Goal: Task Accomplishment & Management: Manage account settings

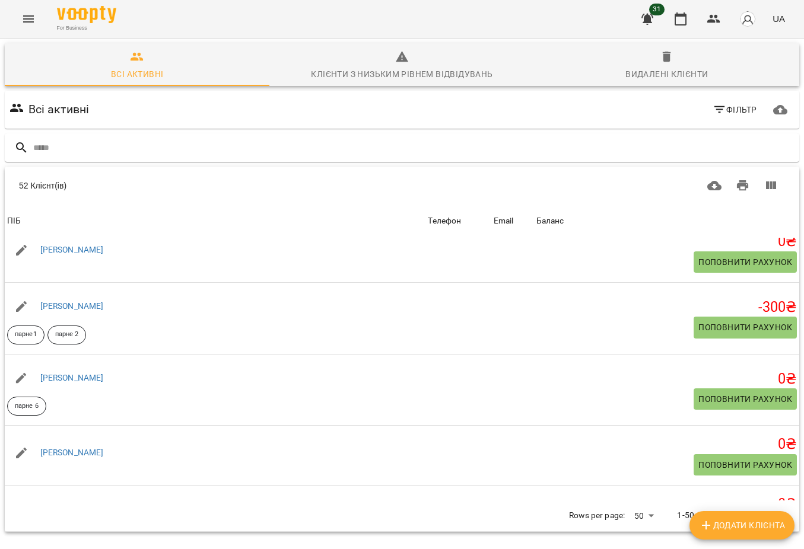
scroll to position [458, 0]
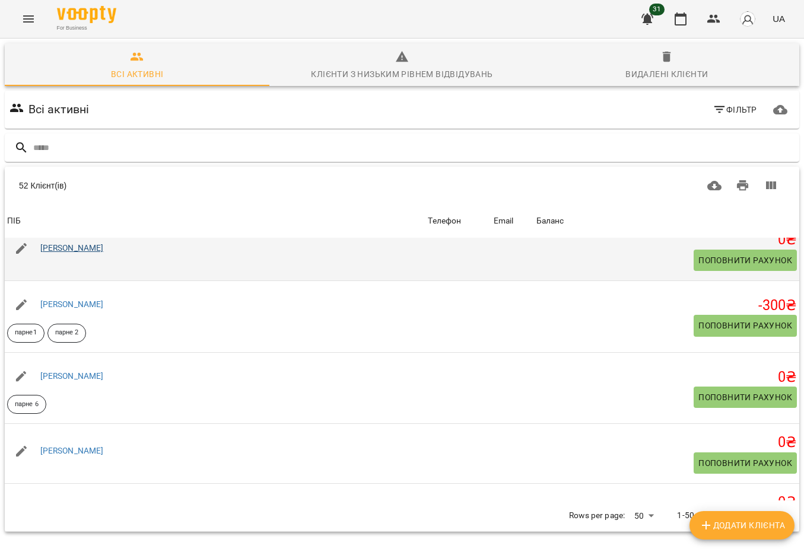
click at [59, 252] on link "[PERSON_NAME]" at bounding box center [71, 247] width 63 height 9
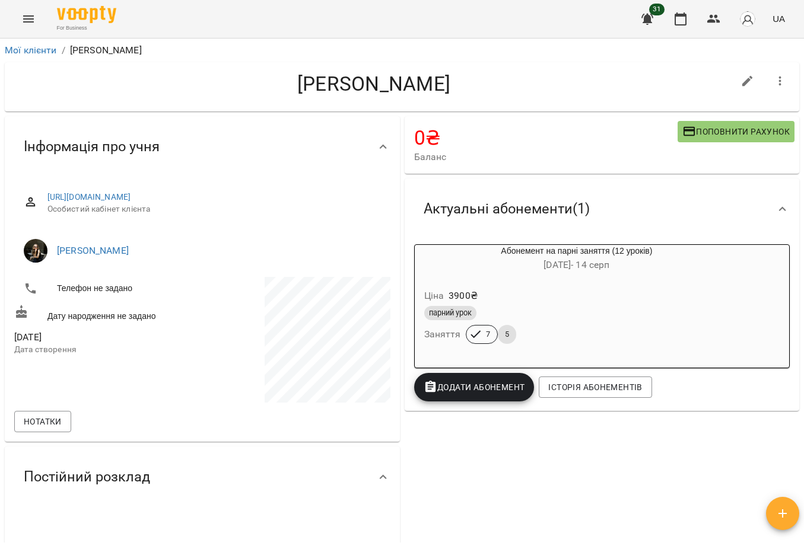
click at [492, 385] on span "Додати Абонемент" at bounding box center [474, 387] width 101 height 14
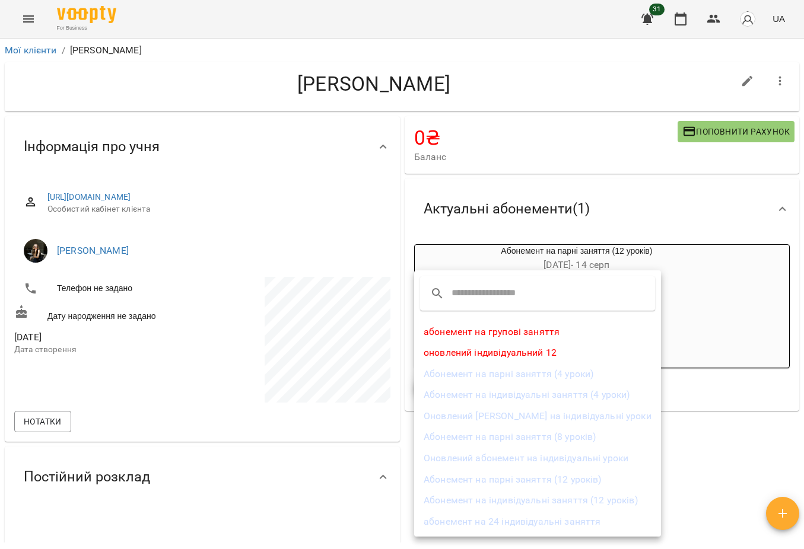
click at [498, 392] on li "Абонемент на індивідуальні заняття (4 уроки)" at bounding box center [537, 394] width 247 height 21
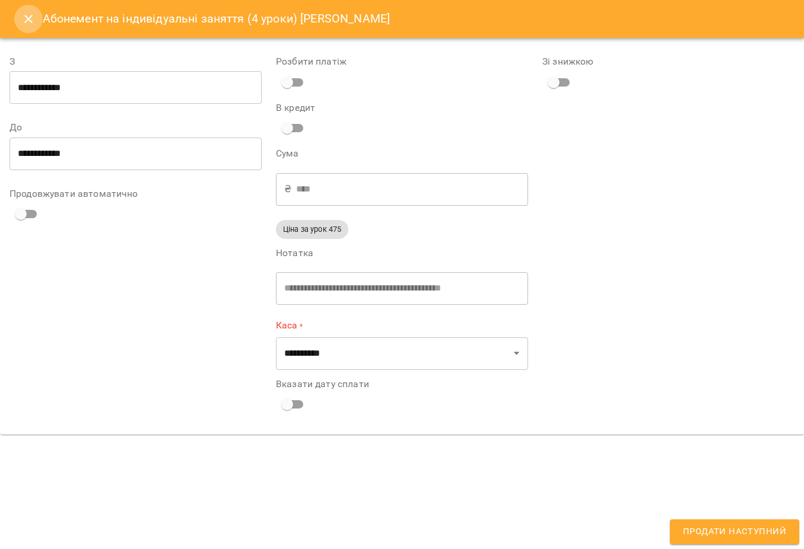
click at [23, 17] on icon "Close" at bounding box center [28, 19] width 14 height 14
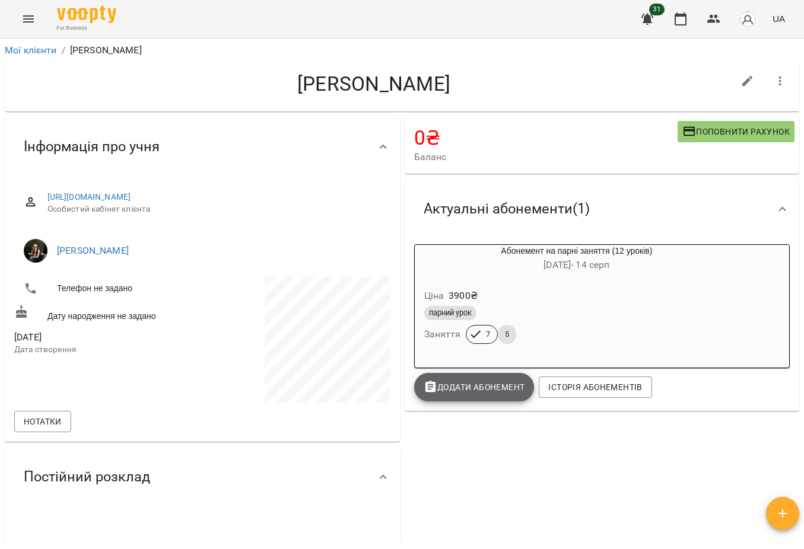
click at [471, 391] on span "Додати Абонемент" at bounding box center [474, 387] width 101 height 14
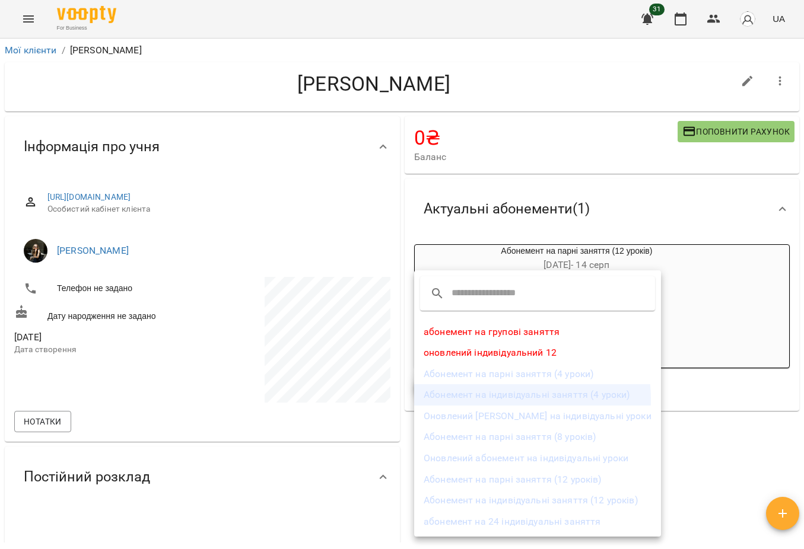
click at [488, 401] on li "Абонемент на індивідуальні заняття (4 уроки)" at bounding box center [537, 394] width 247 height 21
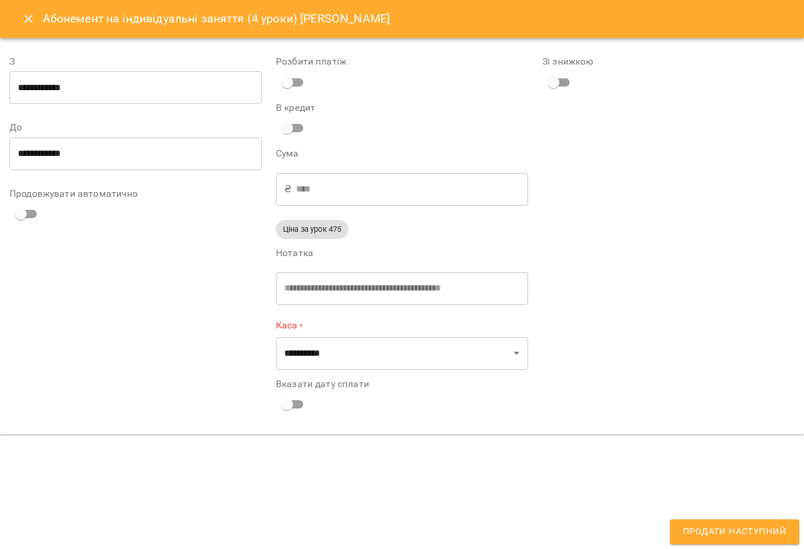
click at [28, 24] on icon "Close" at bounding box center [28, 19] width 14 height 14
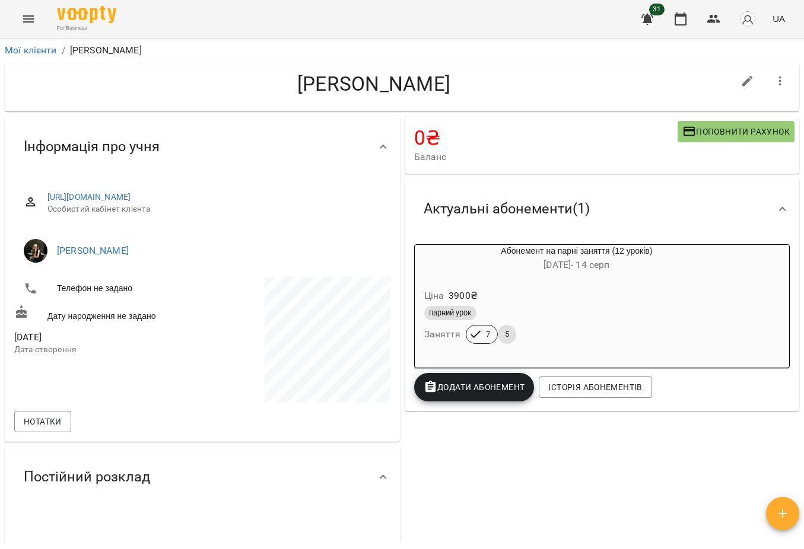
click at [469, 381] on span "Додати Абонемент" at bounding box center [474, 387] width 101 height 14
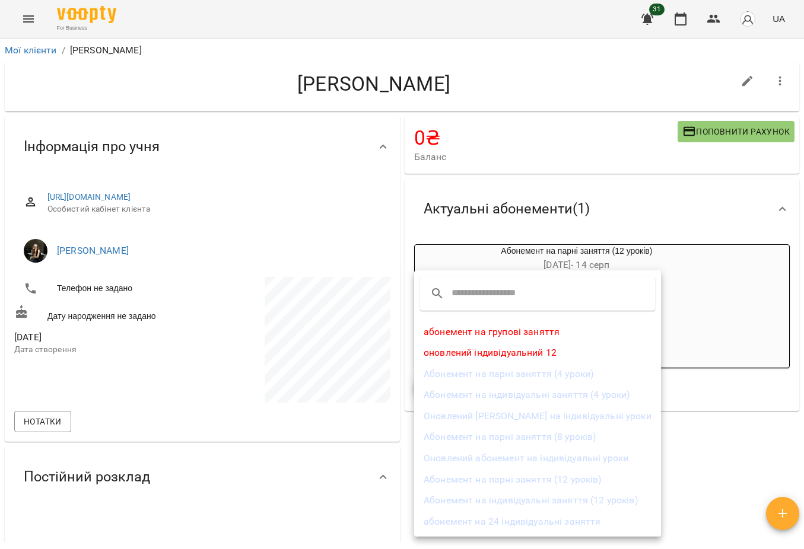
click at [498, 415] on li "Оновлений [PERSON_NAME] на індивідуальні уроки" at bounding box center [537, 416] width 247 height 21
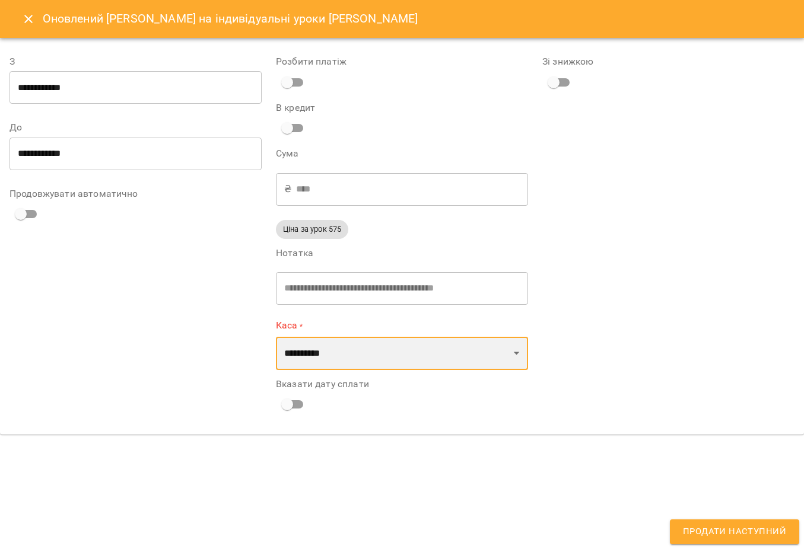
select select "****"
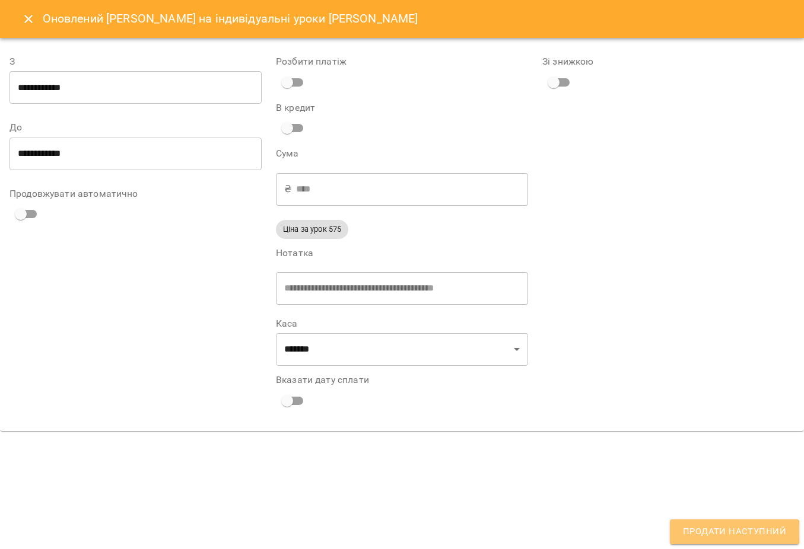
click at [696, 532] on span "Продати наступний" at bounding box center [734, 531] width 103 height 15
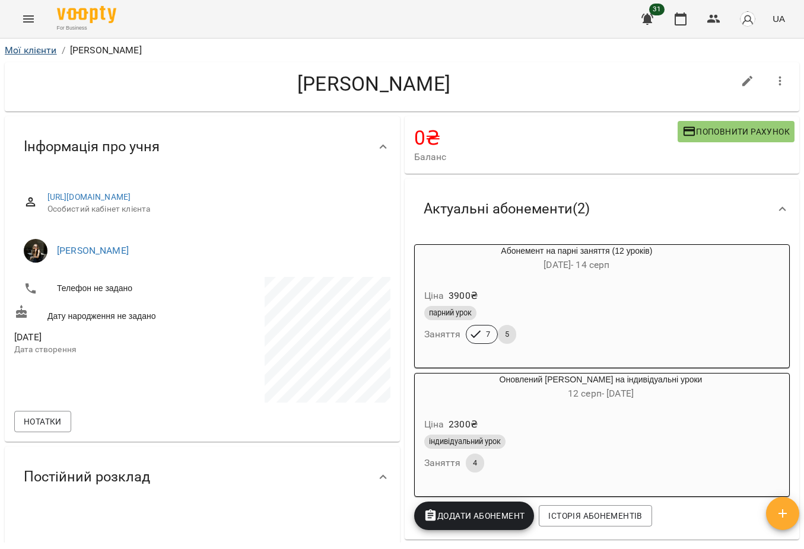
click at [34, 51] on link "Мої клієнти" at bounding box center [31, 49] width 52 height 11
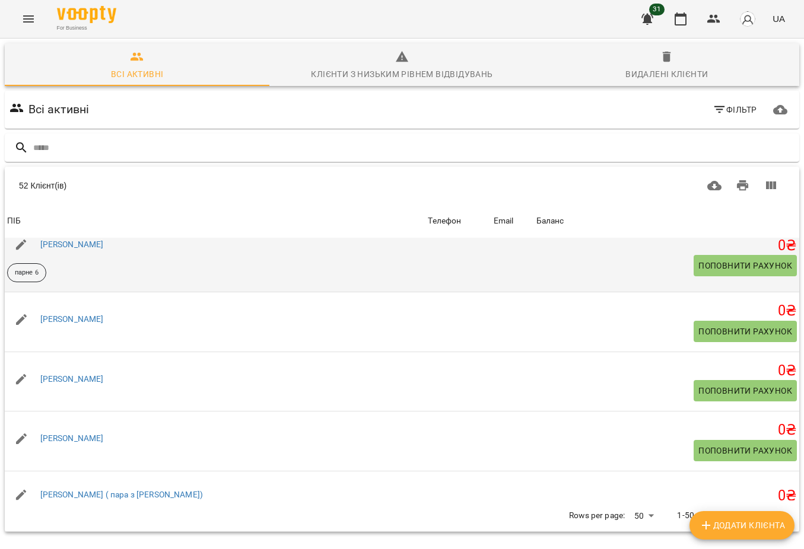
scroll to position [591, 0]
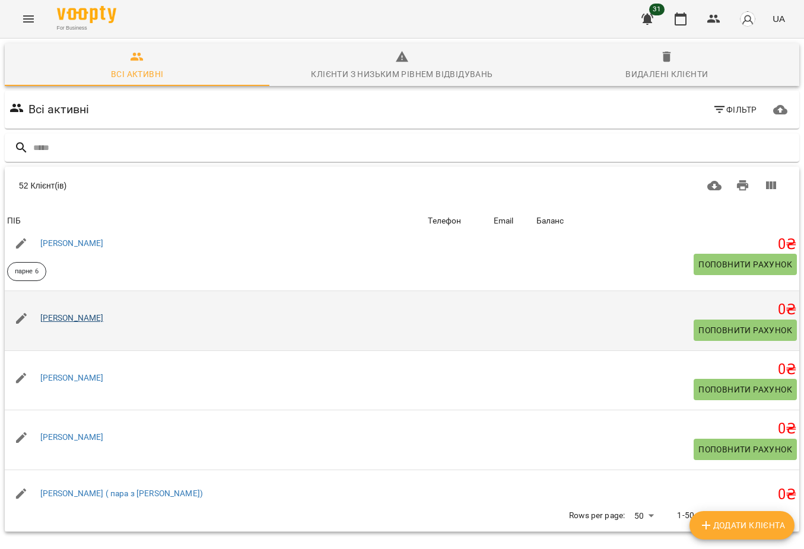
click at [90, 323] on link "[PERSON_NAME]" at bounding box center [71, 317] width 63 height 9
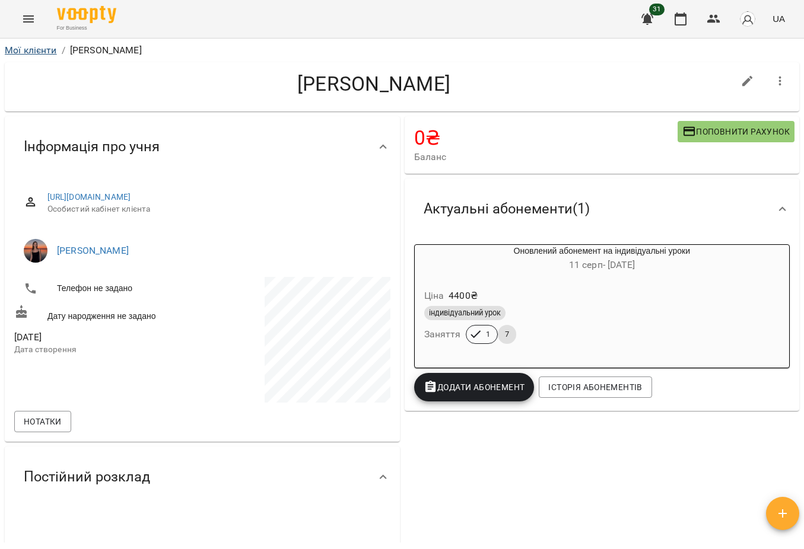
click at [34, 50] on link "Мої клієнти" at bounding box center [31, 49] width 52 height 11
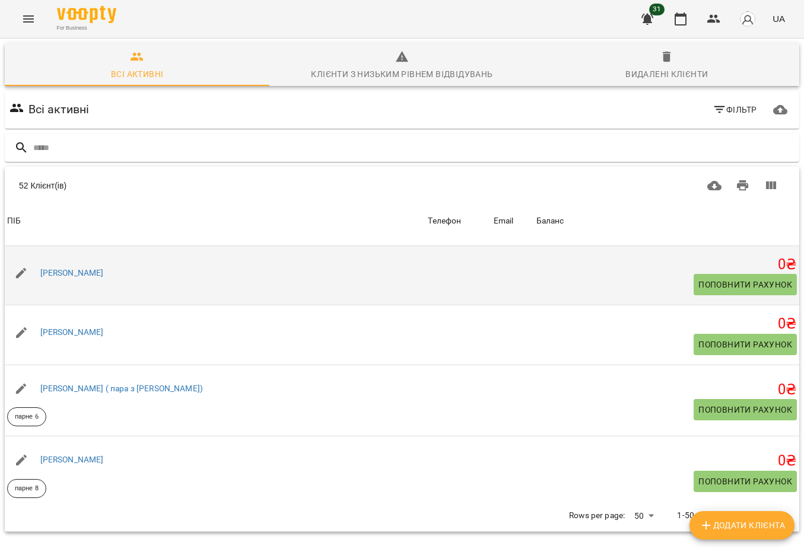
scroll to position [697, 0]
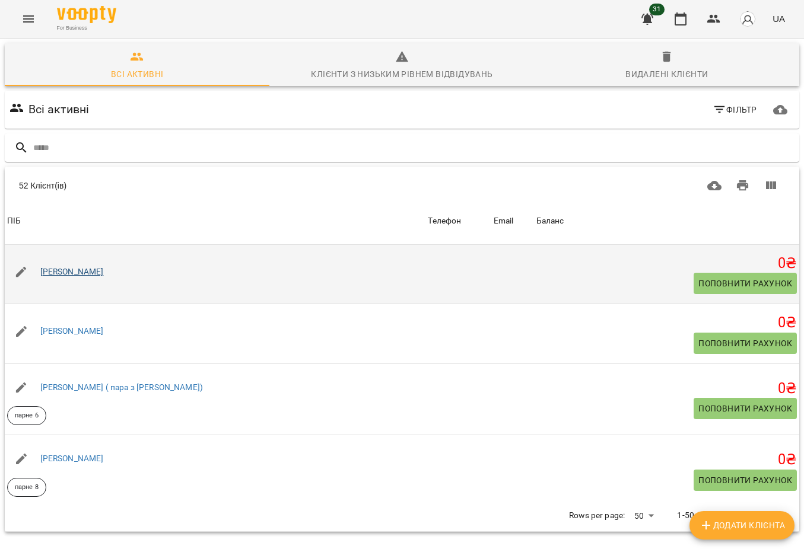
click at [102, 276] on link "[PERSON_NAME]" at bounding box center [71, 271] width 63 height 9
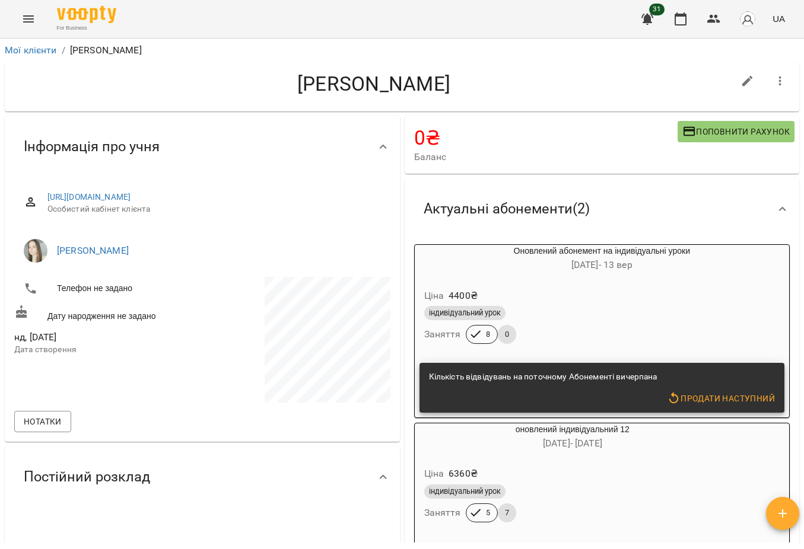
click at [25, 43] on div "Мої клієнти / [PERSON_NAME]" at bounding box center [401, 50] width 799 height 19
click at [26, 48] on link "Мої клієнти" at bounding box center [31, 49] width 52 height 11
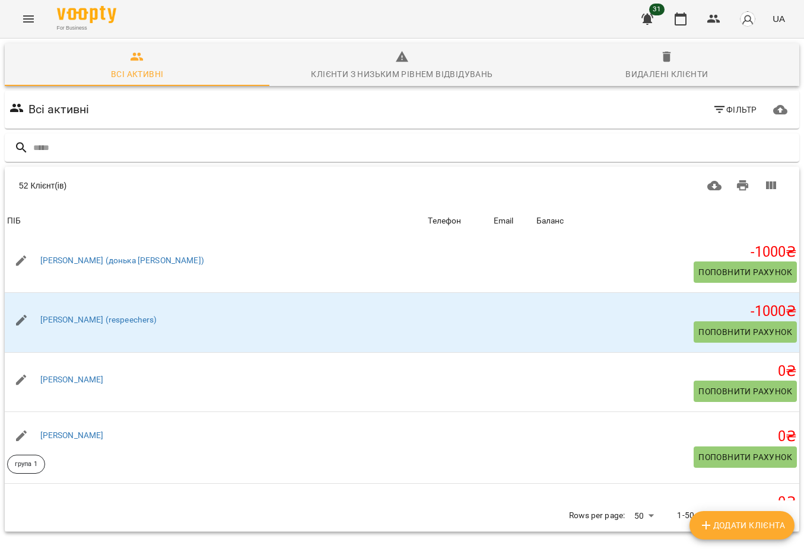
scroll to position [979, 0]
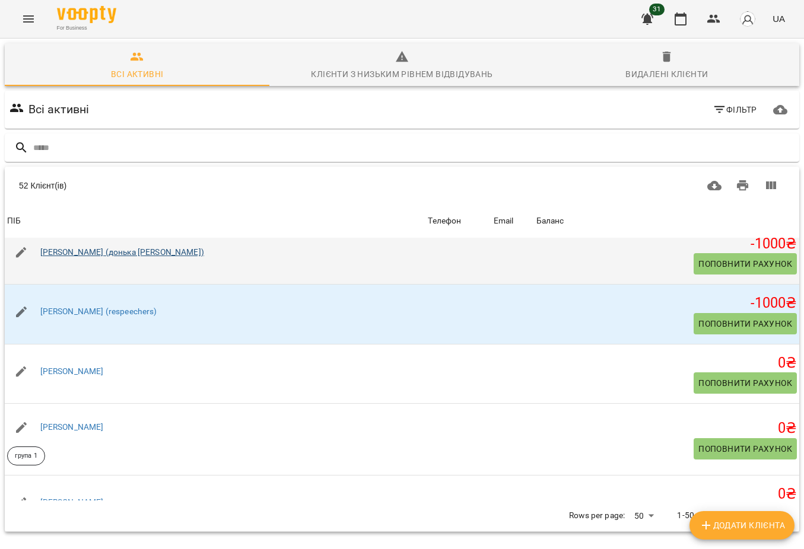
click at [111, 257] on link "[PERSON_NAME] (донька [PERSON_NAME])" at bounding box center [122, 251] width 164 height 9
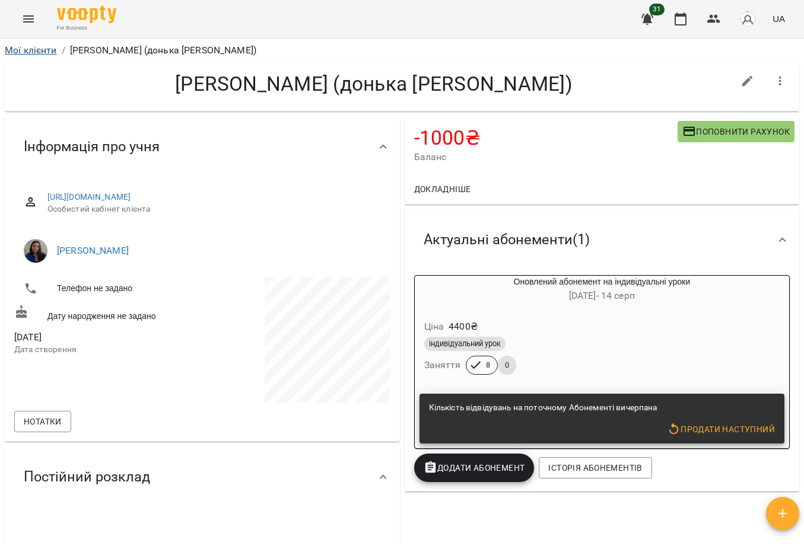
click at [28, 52] on link "Мої клієнти" at bounding box center [31, 49] width 52 height 11
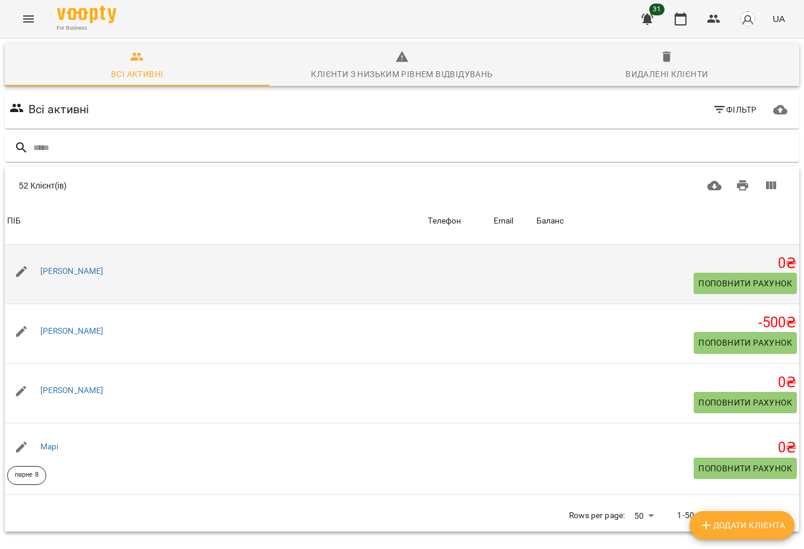
scroll to position [1634, 0]
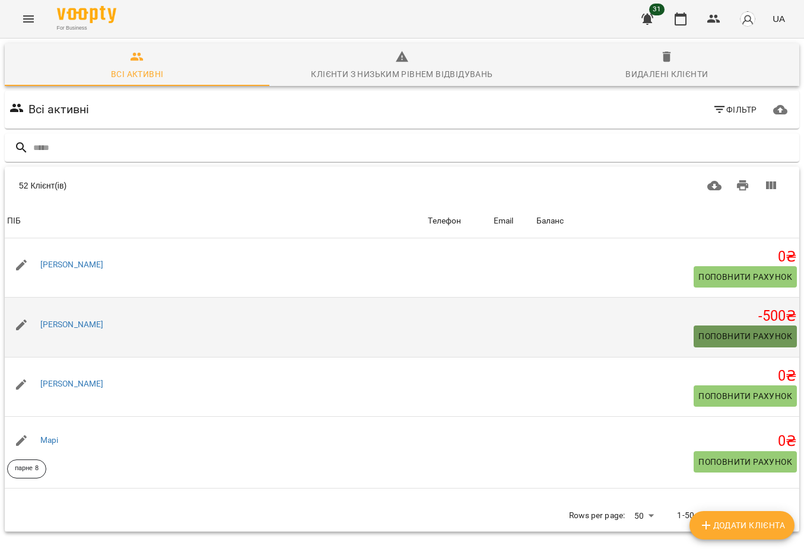
click at [707, 339] on span "Поповнити рахунок" at bounding box center [745, 336] width 94 height 14
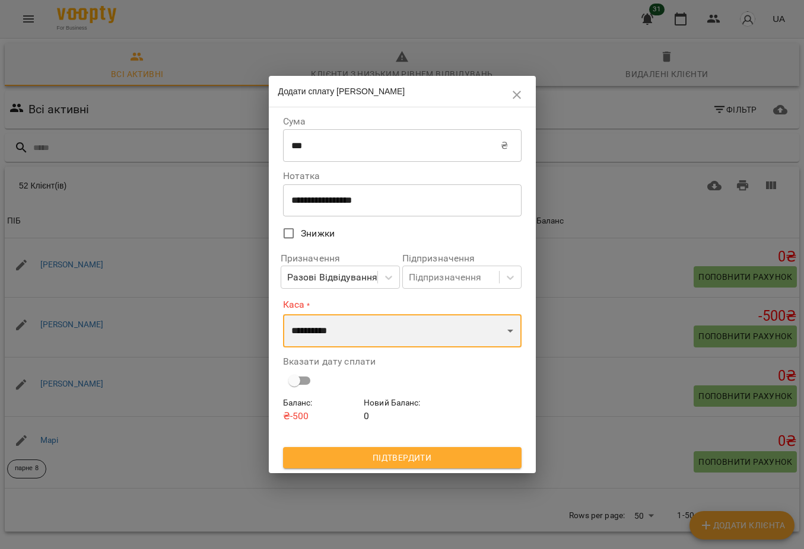
select select "****"
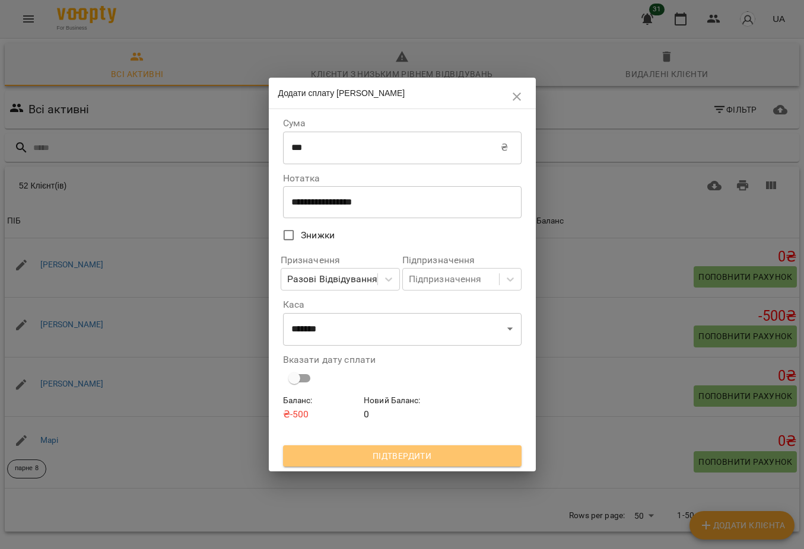
click at [358, 454] on span "Підтвердити" at bounding box center [401, 456] width 219 height 14
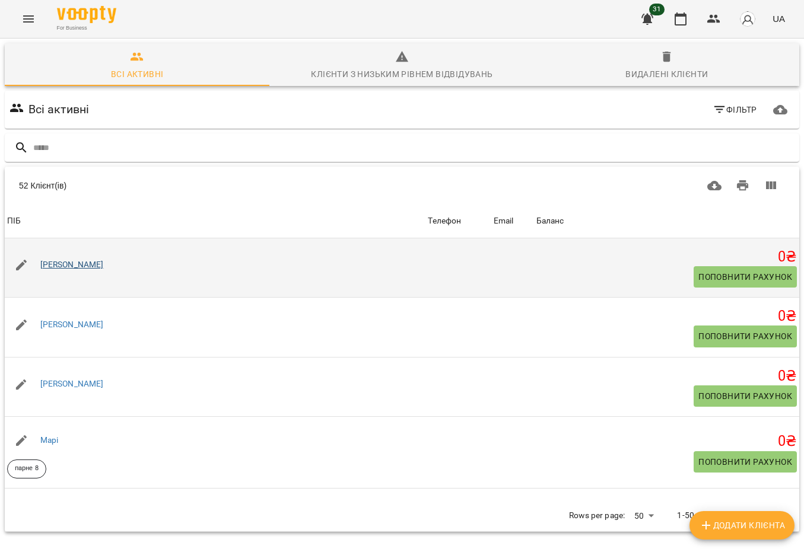
click at [61, 269] on link "[PERSON_NAME]" at bounding box center [71, 264] width 63 height 9
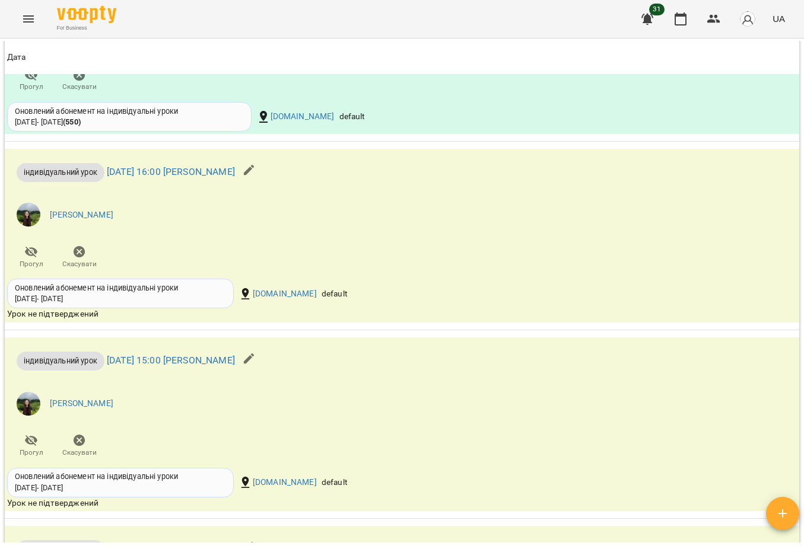
scroll to position [1157, 0]
click at [39, 18] on button "Menu" at bounding box center [28, 19] width 28 height 28
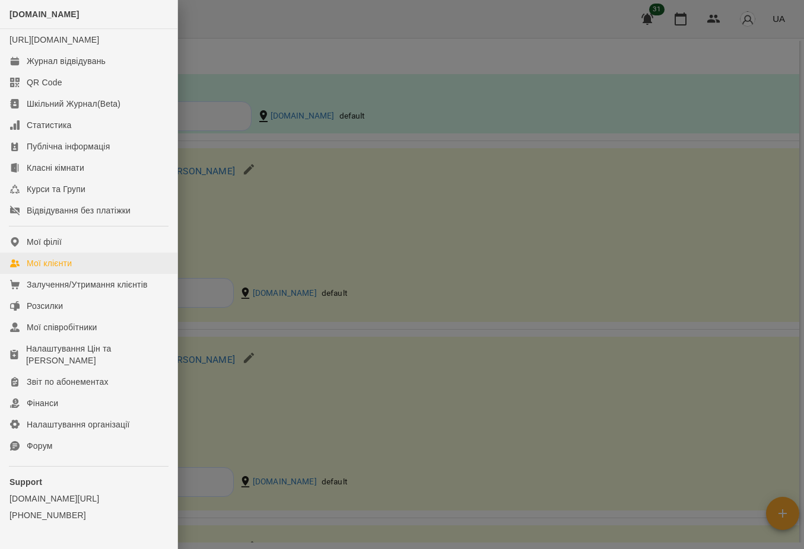
click at [69, 269] on div "Мої клієнти" at bounding box center [49, 263] width 45 height 12
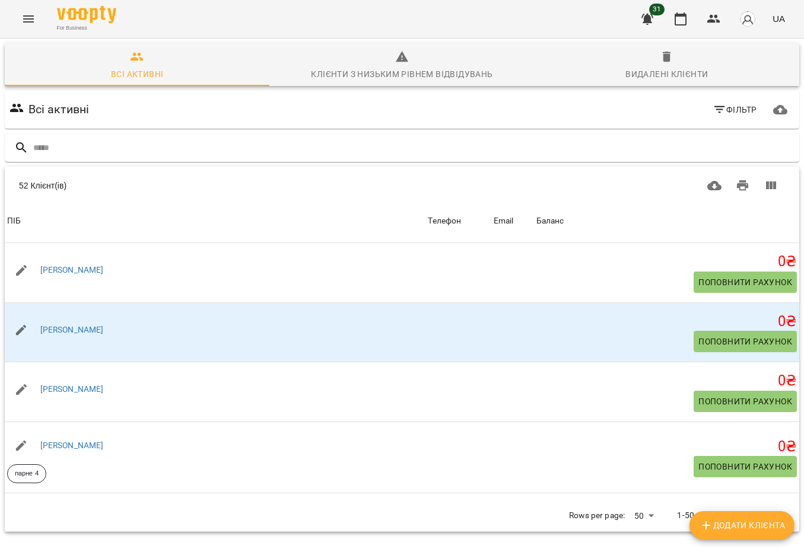
scroll to position [2178, 0]
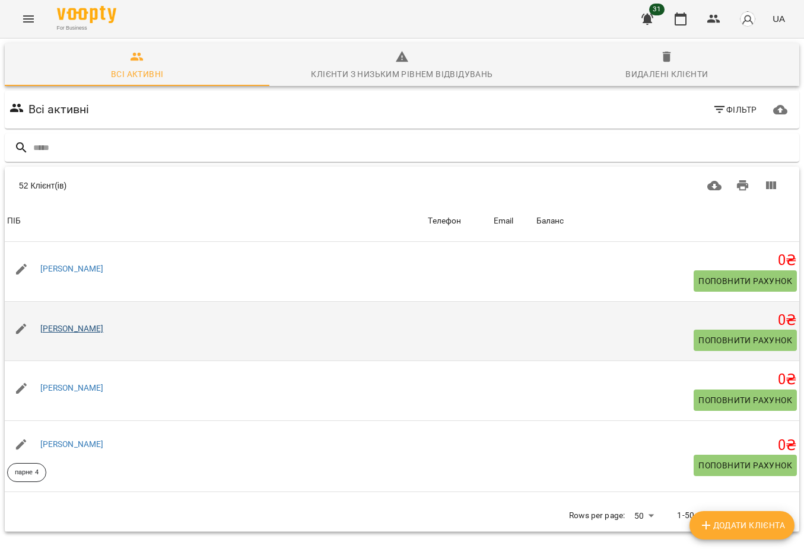
click at [78, 333] on link "[PERSON_NAME]" at bounding box center [71, 328] width 63 height 9
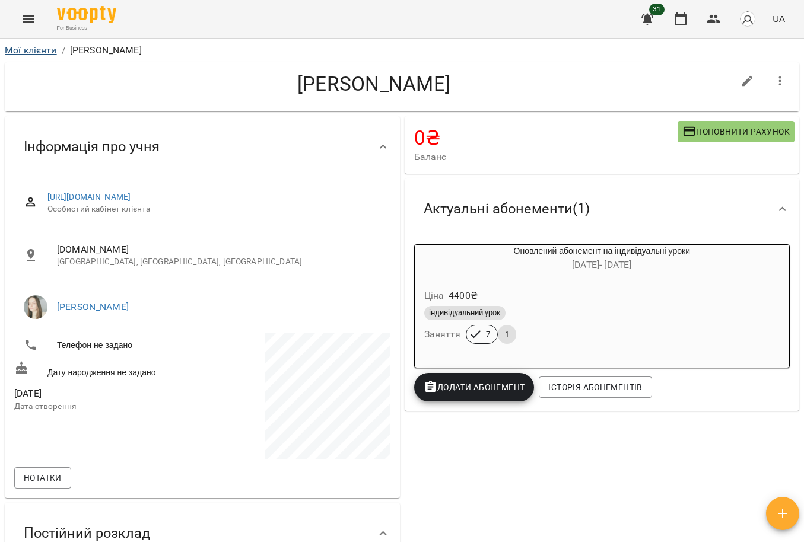
click at [39, 50] on link "Мої клієнти" at bounding box center [31, 49] width 52 height 11
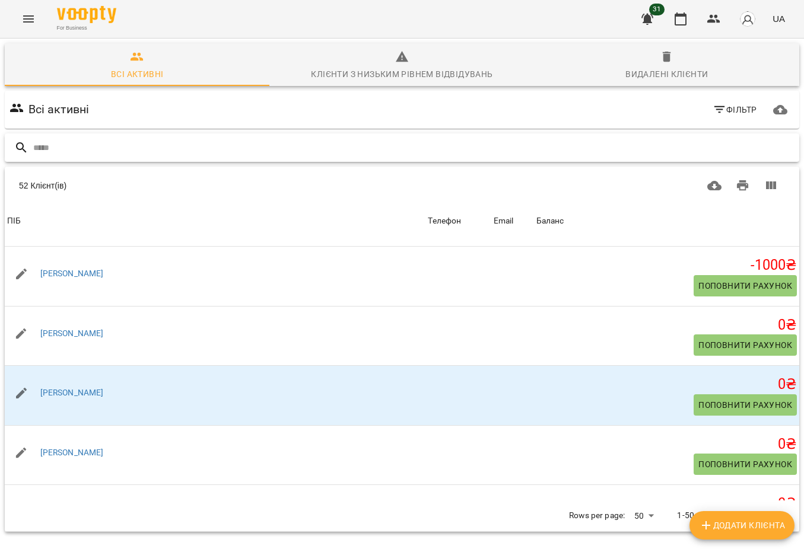
scroll to position [1936, 0]
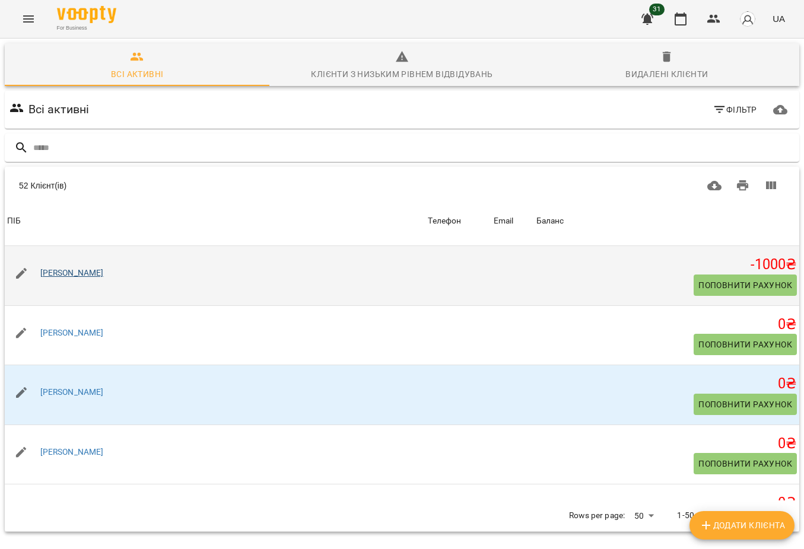
click at [82, 278] on link "[PERSON_NAME]" at bounding box center [71, 272] width 63 height 9
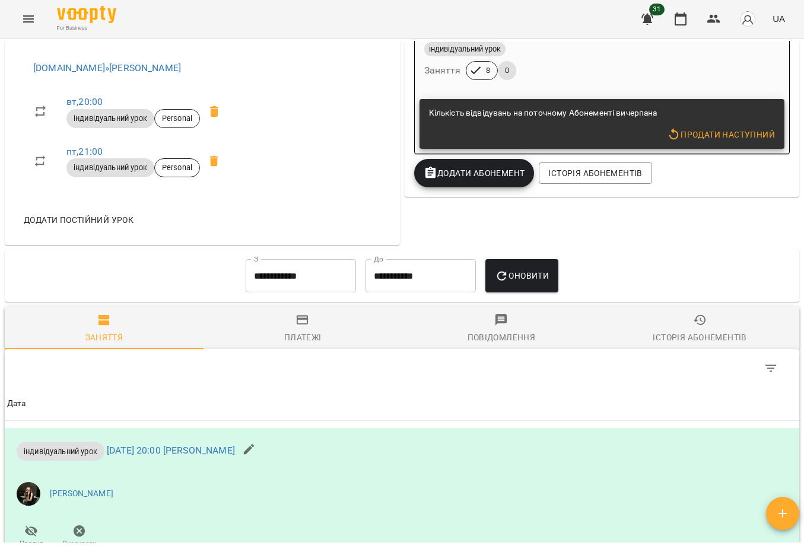
scroll to position [475, 0]
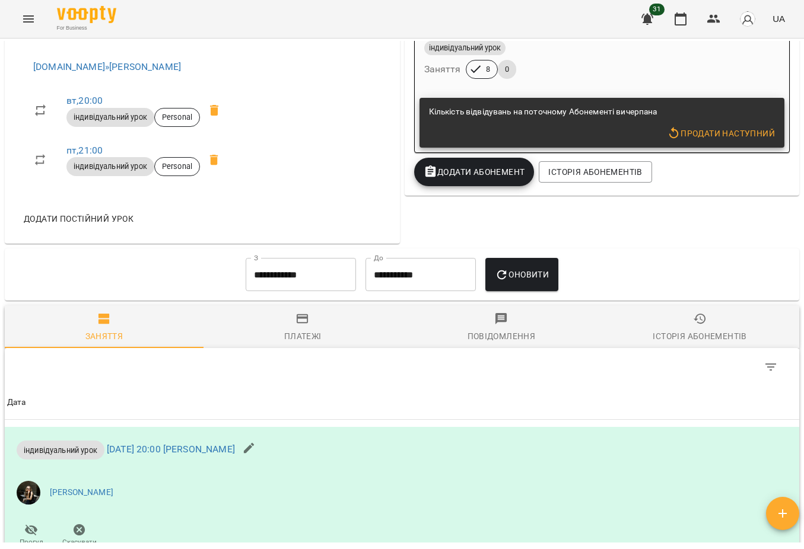
click at [295, 291] on input "**********" at bounding box center [301, 274] width 110 height 33
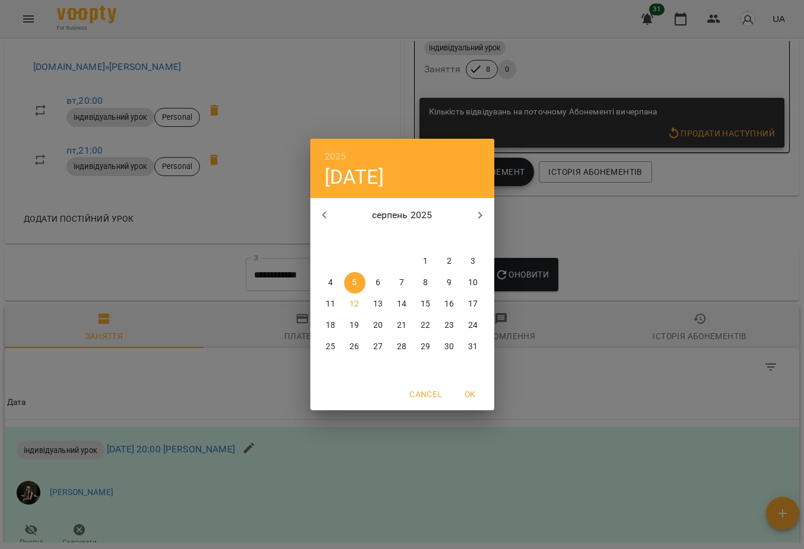
click at [327, 214] on icon "button" at bounding box center [324, 215] width 14 height 14
click at [425, 258] on p "4" at bounding box center [425, 262] width 5 height 12
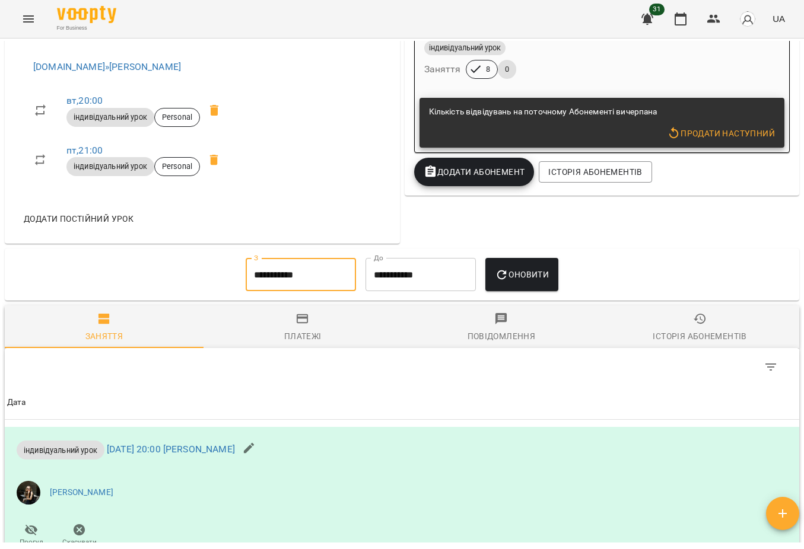
type input "**********"
click at [529, 282] on span "Оновити" at bounding box center [522, 275] width 54 height 14
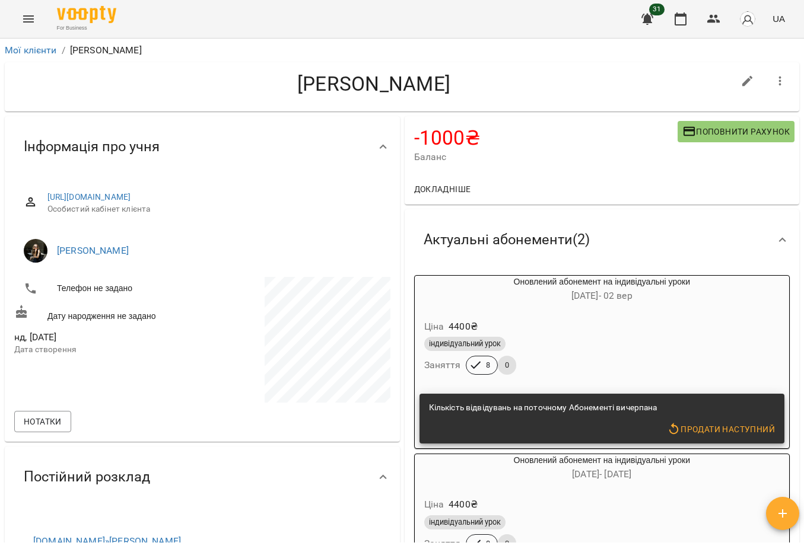
scroll to position [0, 0]
click at [42, 52] on link "Мої клієнти" at bounding box center [31, 49] width 52 height 11
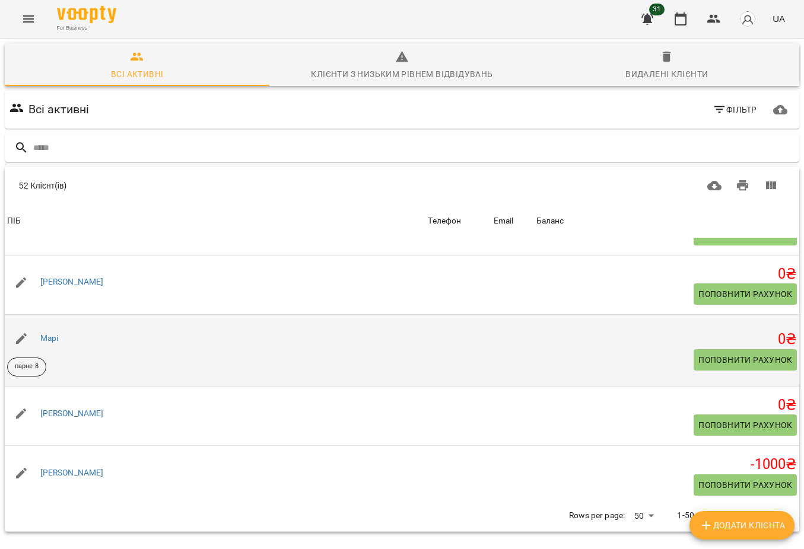
scroll to position [1738, 0]
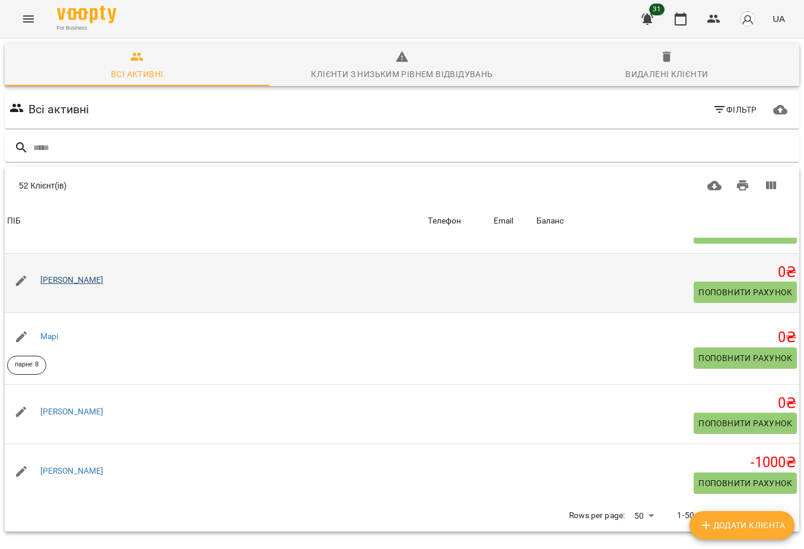
click at [63, 285] on link "[PERSON_NAME]" at bounding box center [71, 279] width 63 height 9
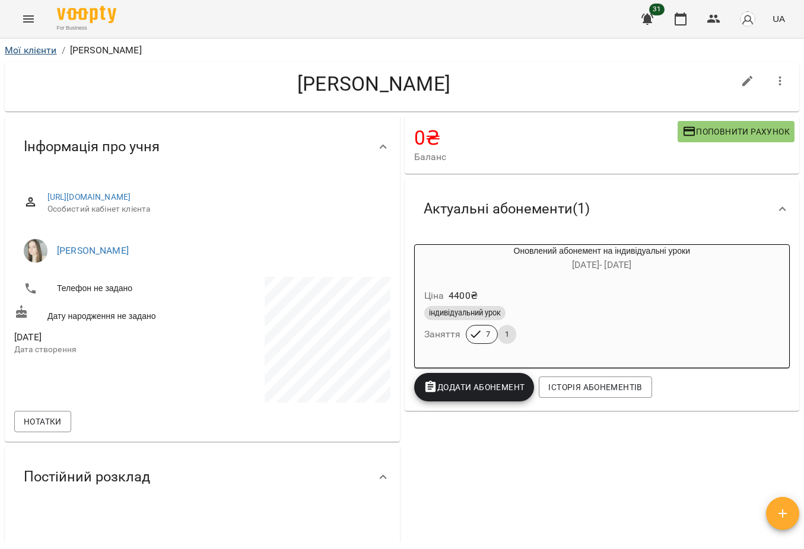
click at [31, 49] on link "Мої клієнти" at bounding box center [31, 49] width 52 height 11
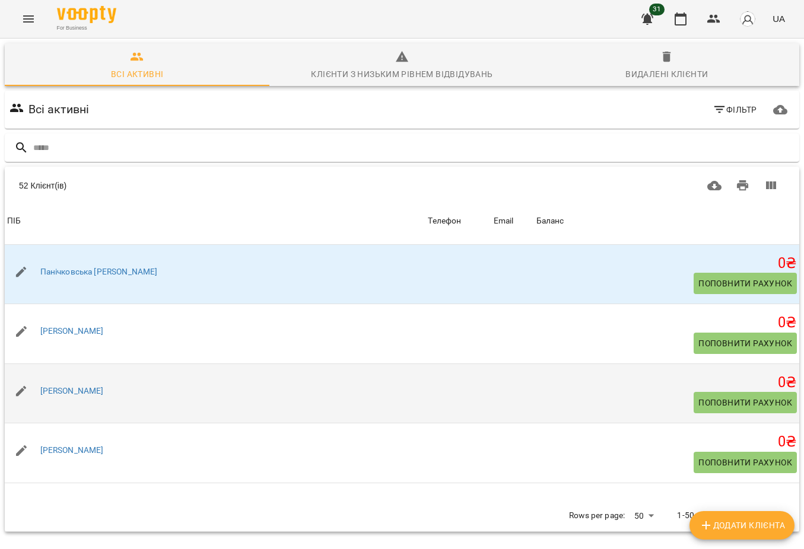
scroll to position [2487, 0]
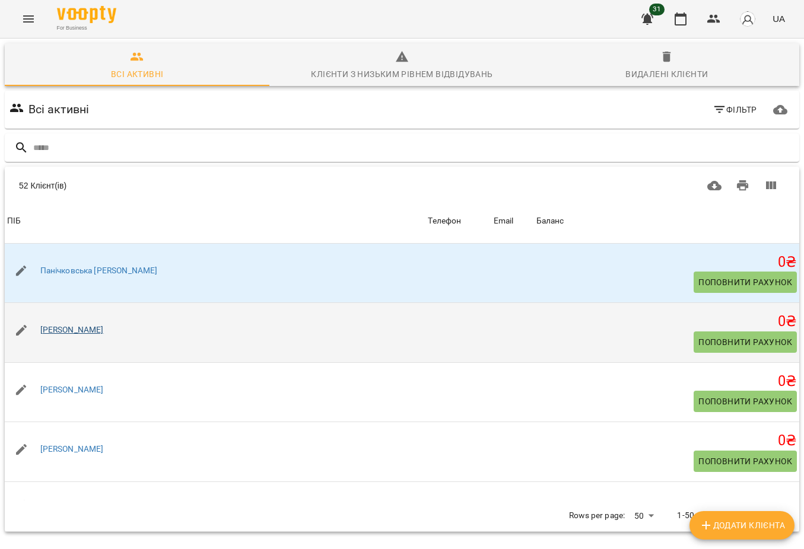
click at [46, 325] on link "[PERSON_NAME]" at bounding box center [71, 329] width 63 height 9
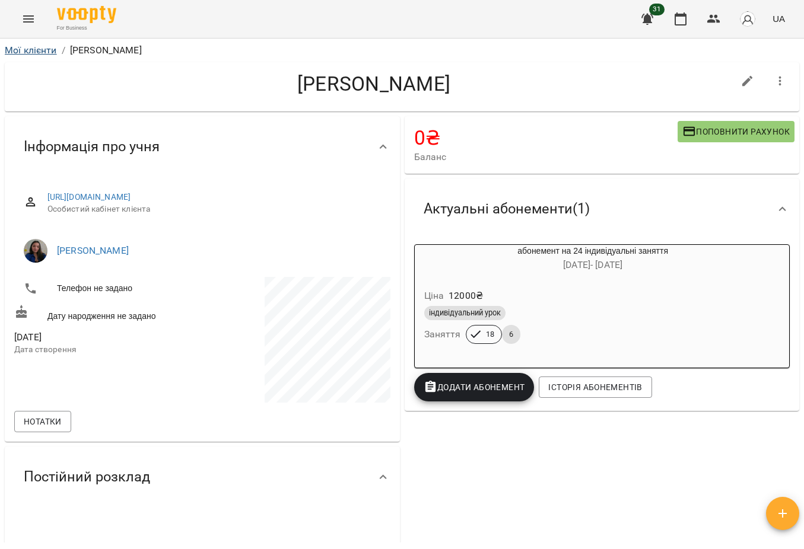
click at [34, 52] on link "Мої клієнти" at bounding box center [31, 49] width 52 height 11
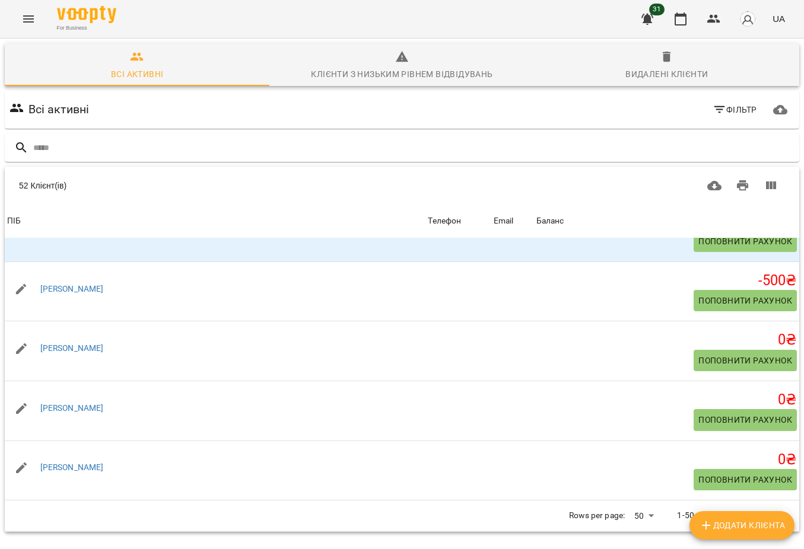
scroll to position [2851, 0]
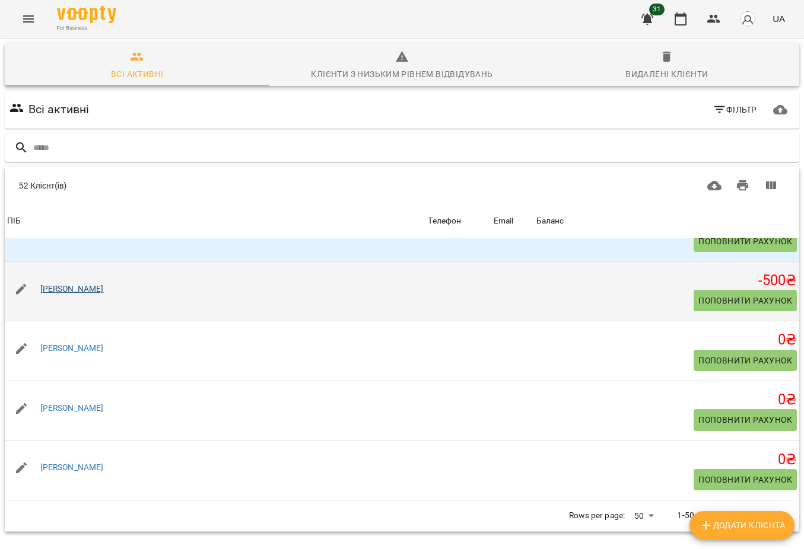
click at [70, 287] on link "[PERSON_NAME]" at bounding box center [71, 288] width 63 height 9
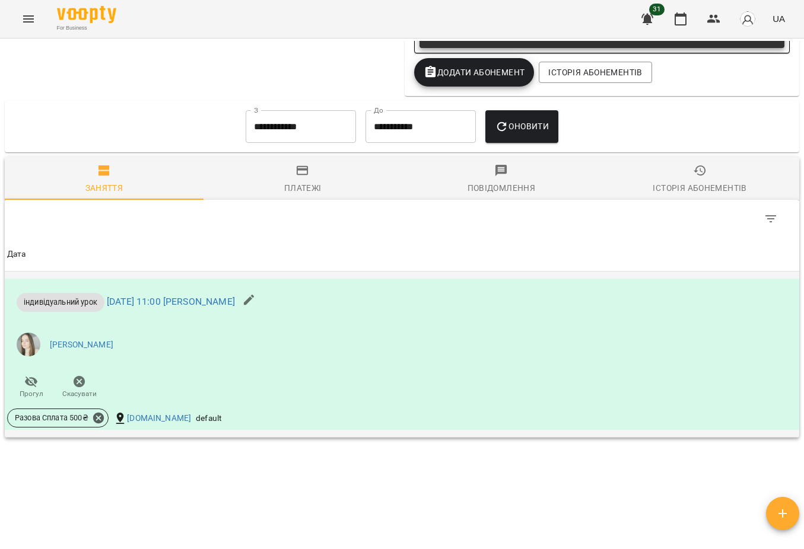
scroll to position [572, 0]
